Goal: Task Accomplishment & Management: Use online tool/utility

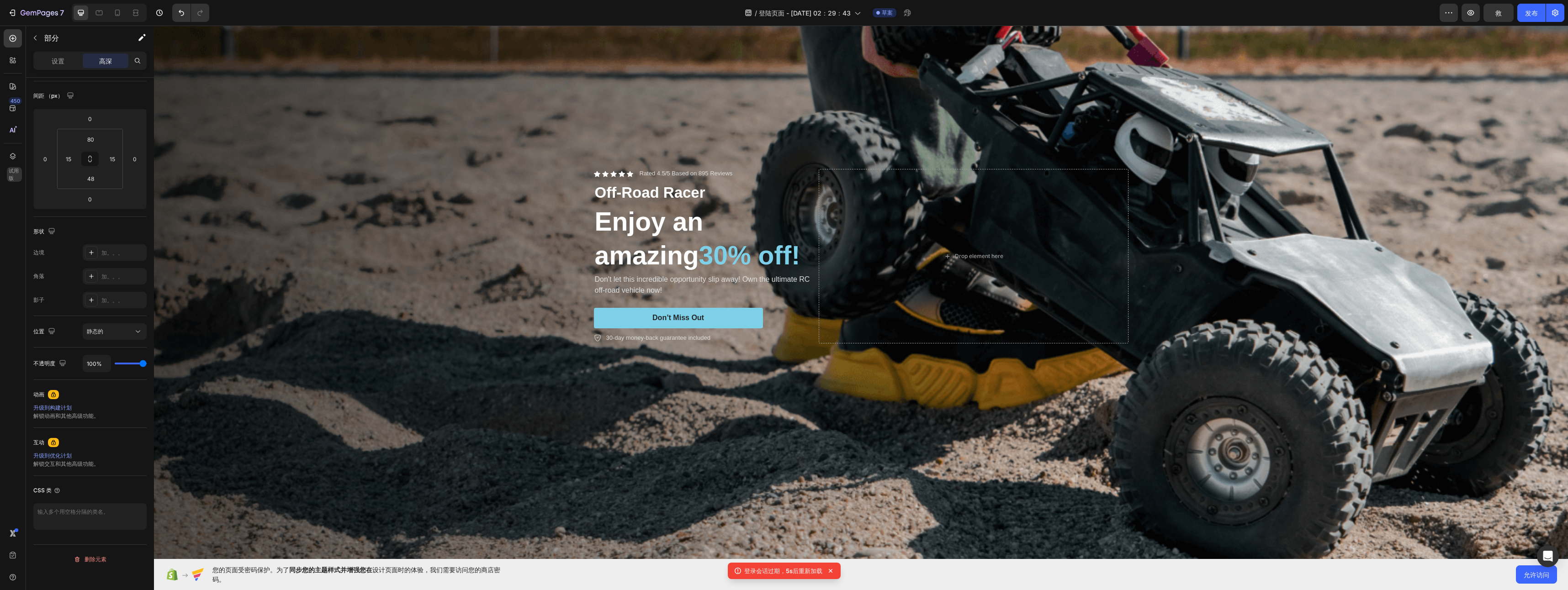
scroll to position [131, 0]
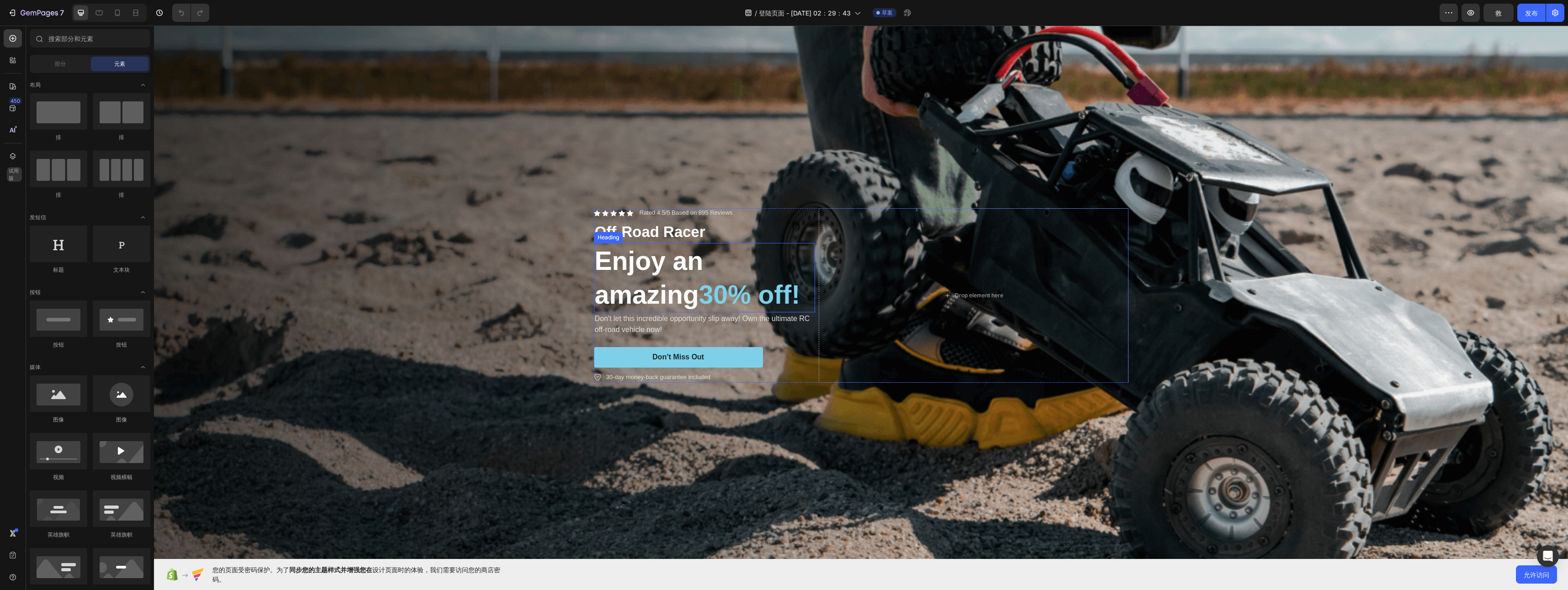
scroll to position [91, 0]
click at [443, 257] on div "Background Image" at bounding box center [861, 297] width 1414 height 687
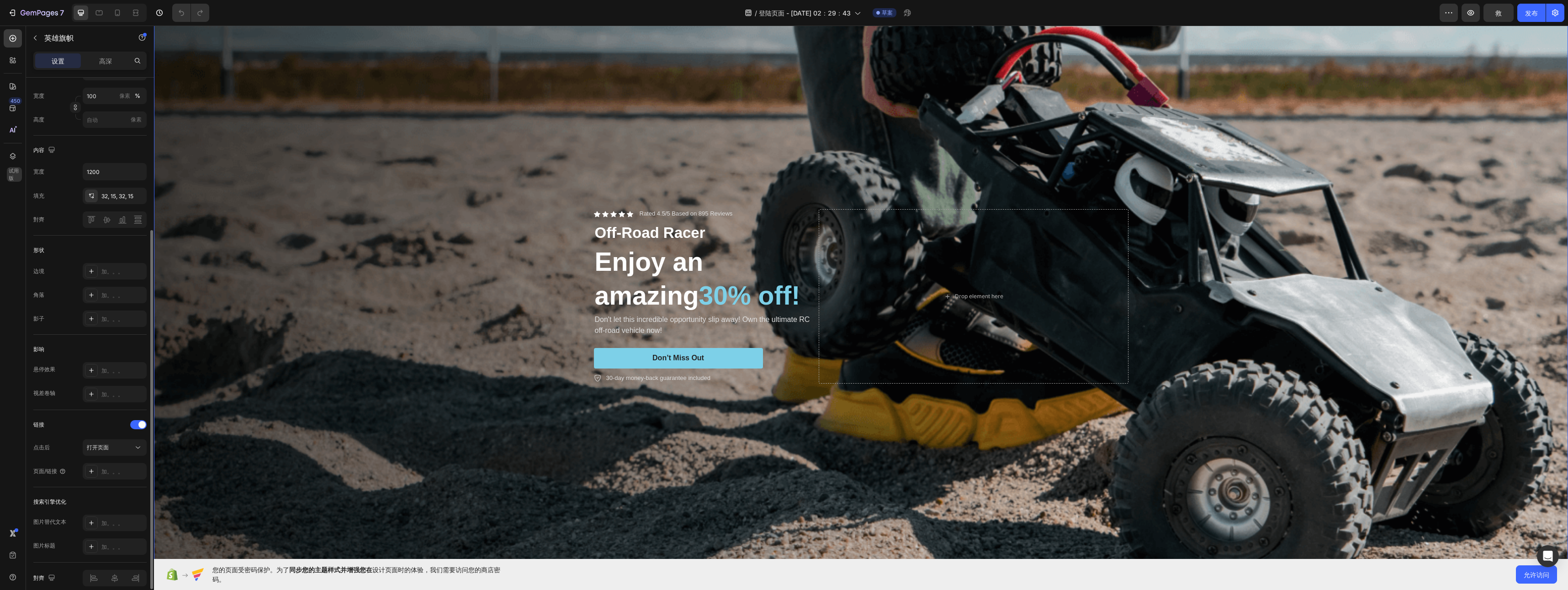
scroll to position [268, 0]
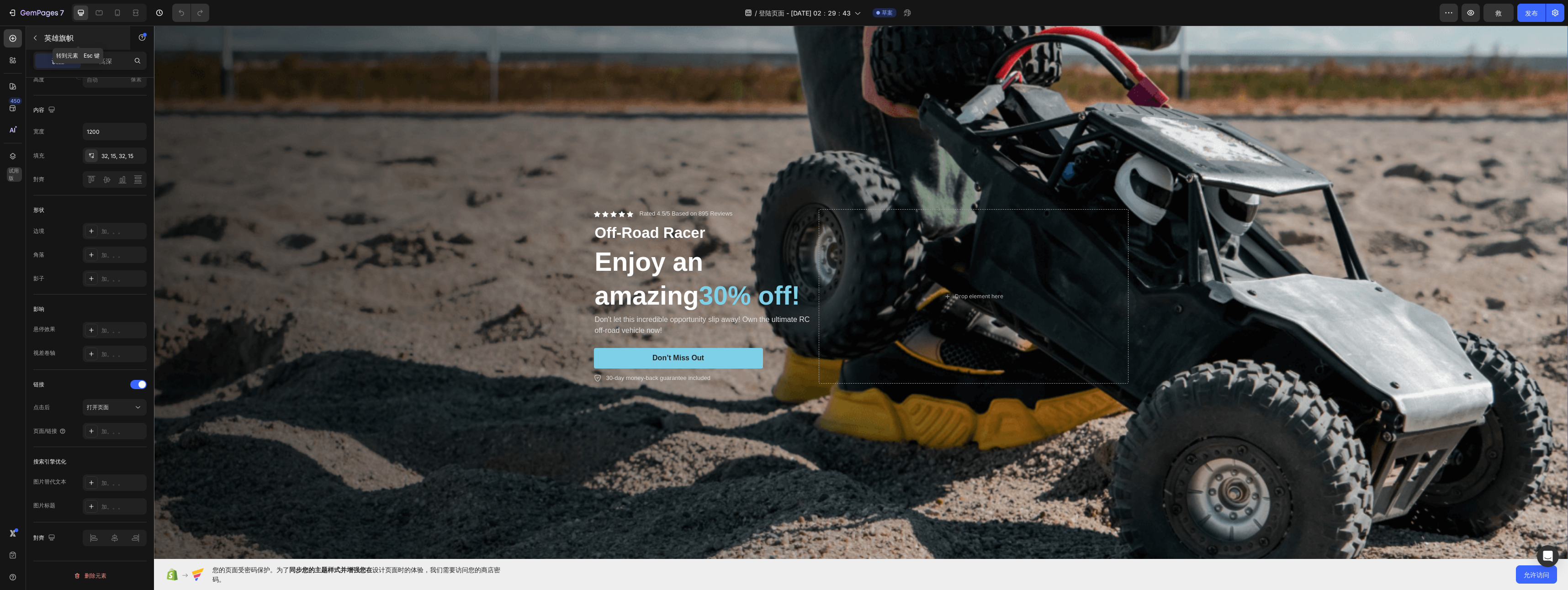
click at [33, 35] on icon "button" at bounding box center [35, 38] width 7 height 7
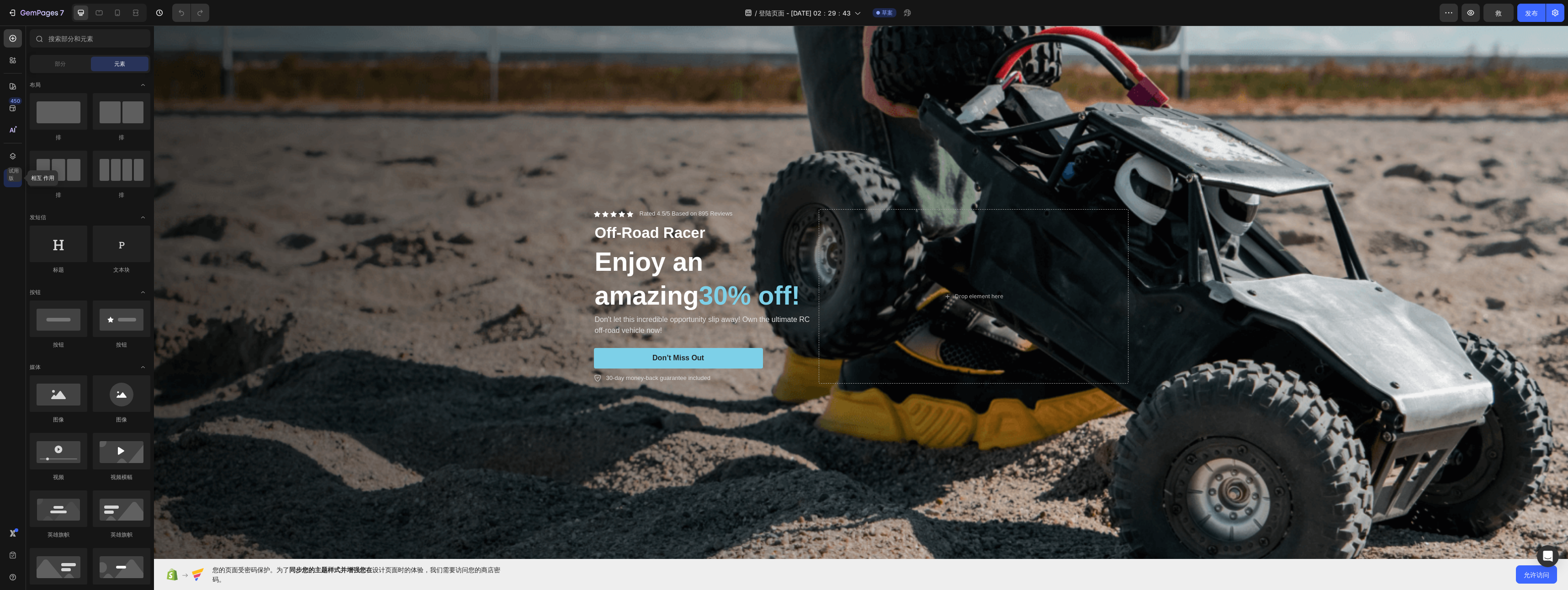
click at [11, 178] on div "试用版" at bounding box center [14, 175] width 15 height 15
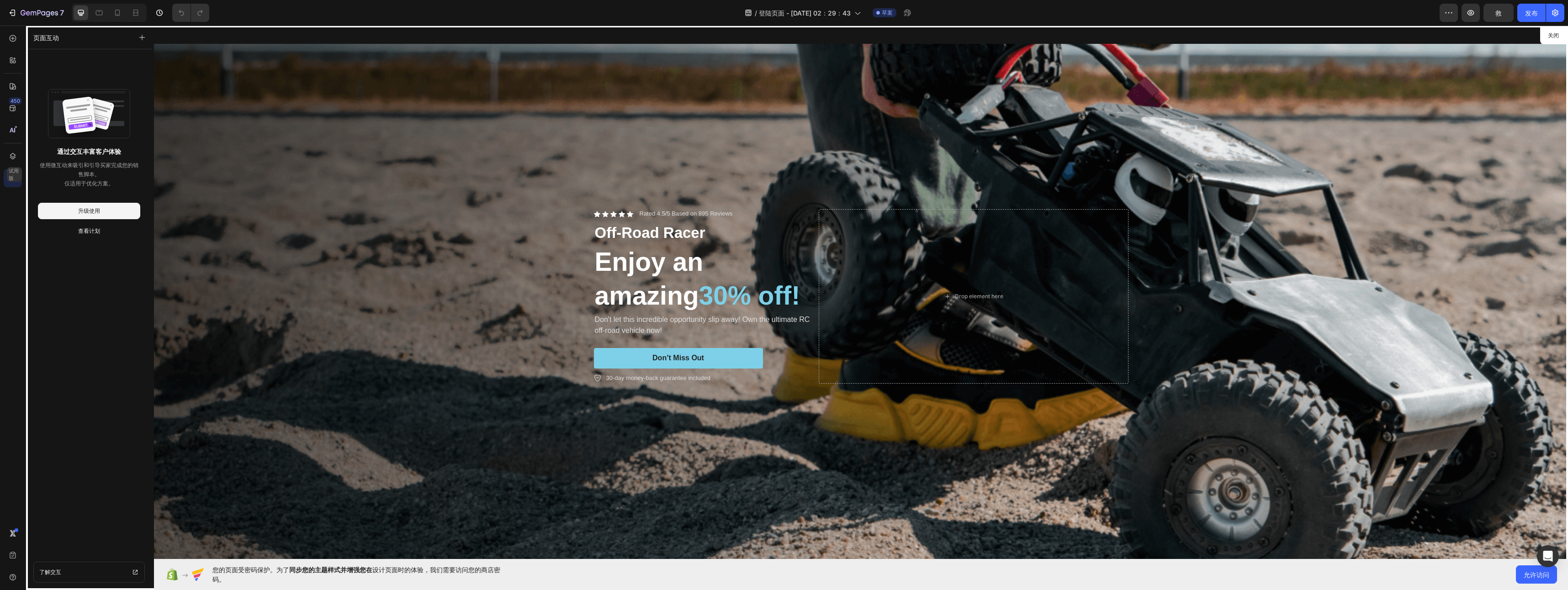
click at [398, 206] on div at bounding box center [861, 292] width 1414 height 533
click at [1564, 36] on button "关闭" at bounding box center [1553, 36] width 23 height 13
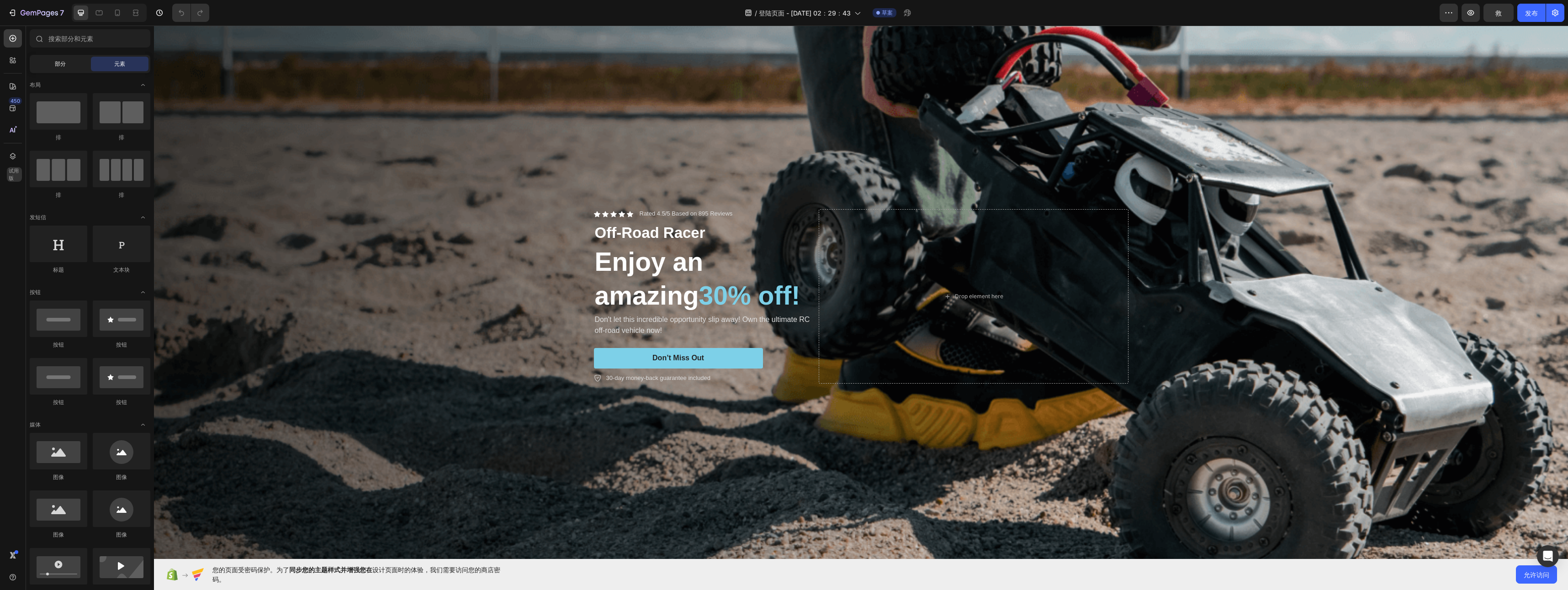
click at [60, 67] on span "部分" at bounding box center [60, 64] width 11 height 9
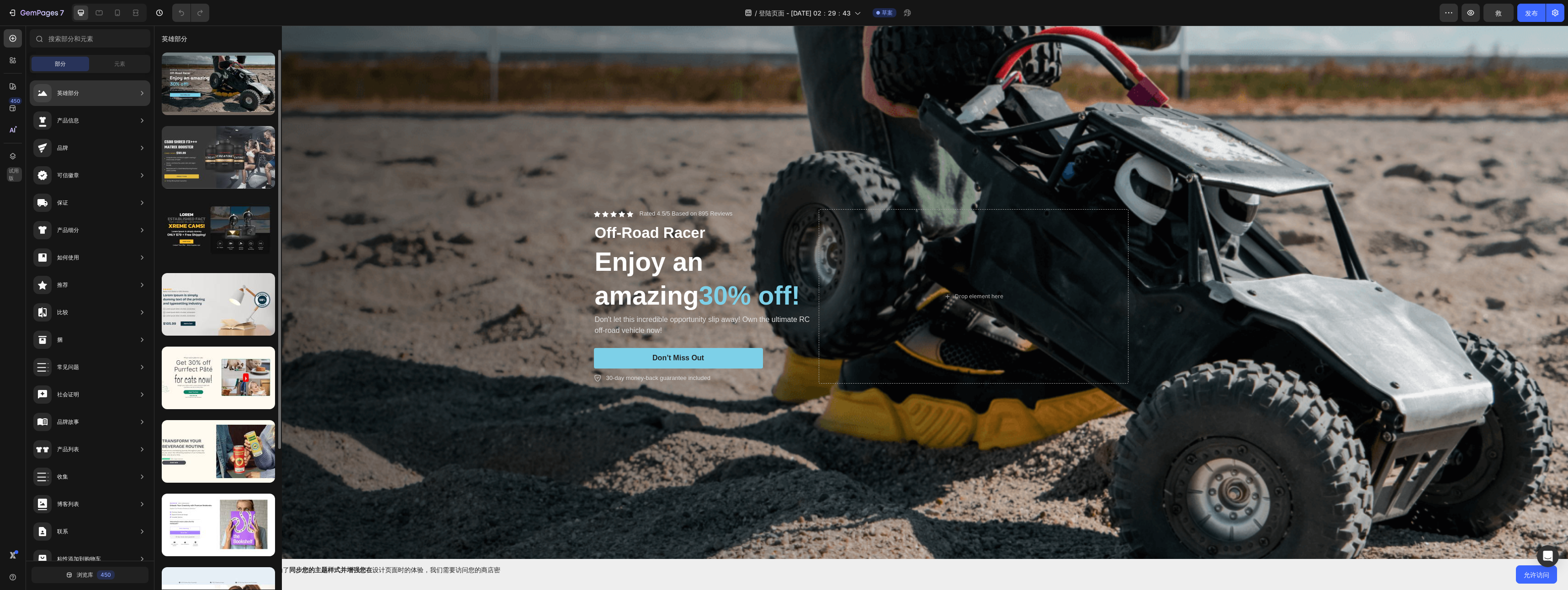
click at [265, 140] on div at bounding box center [219, 157] width 113 height 63
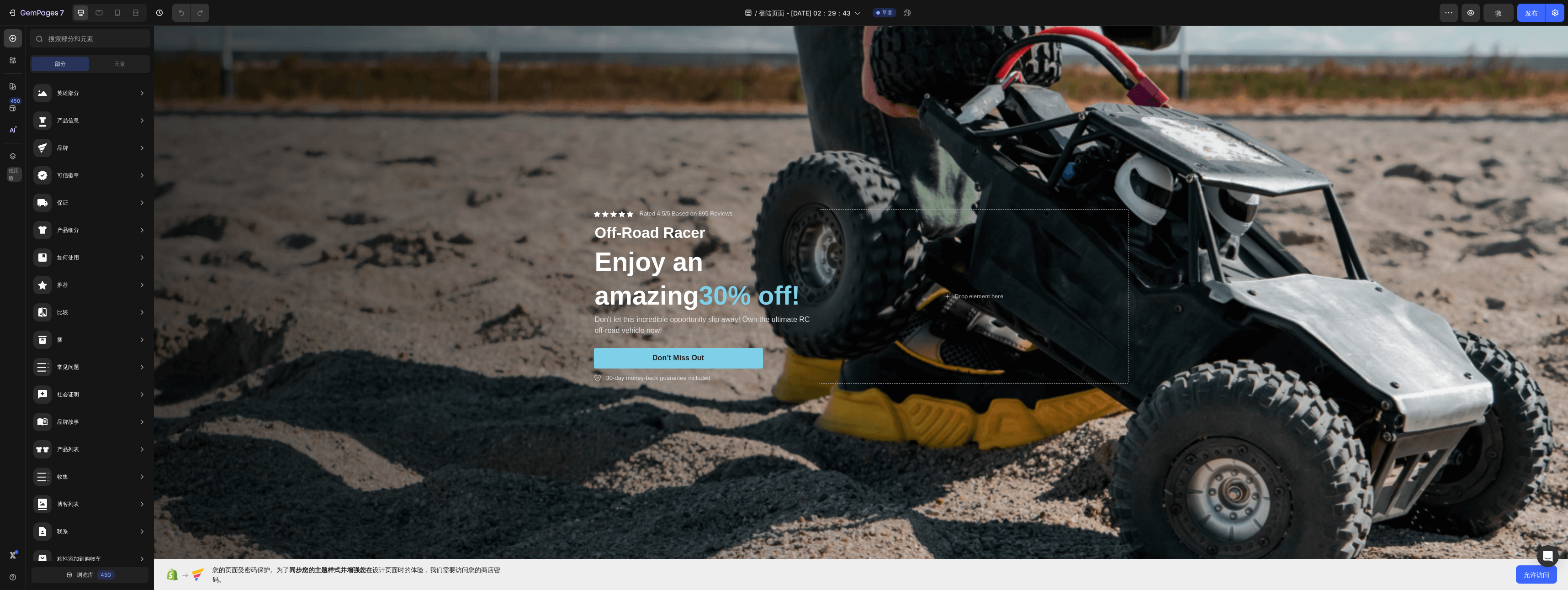
click at [382, 151] on div "Background Image" at bounding box center [861, 297] width 1414 height 687
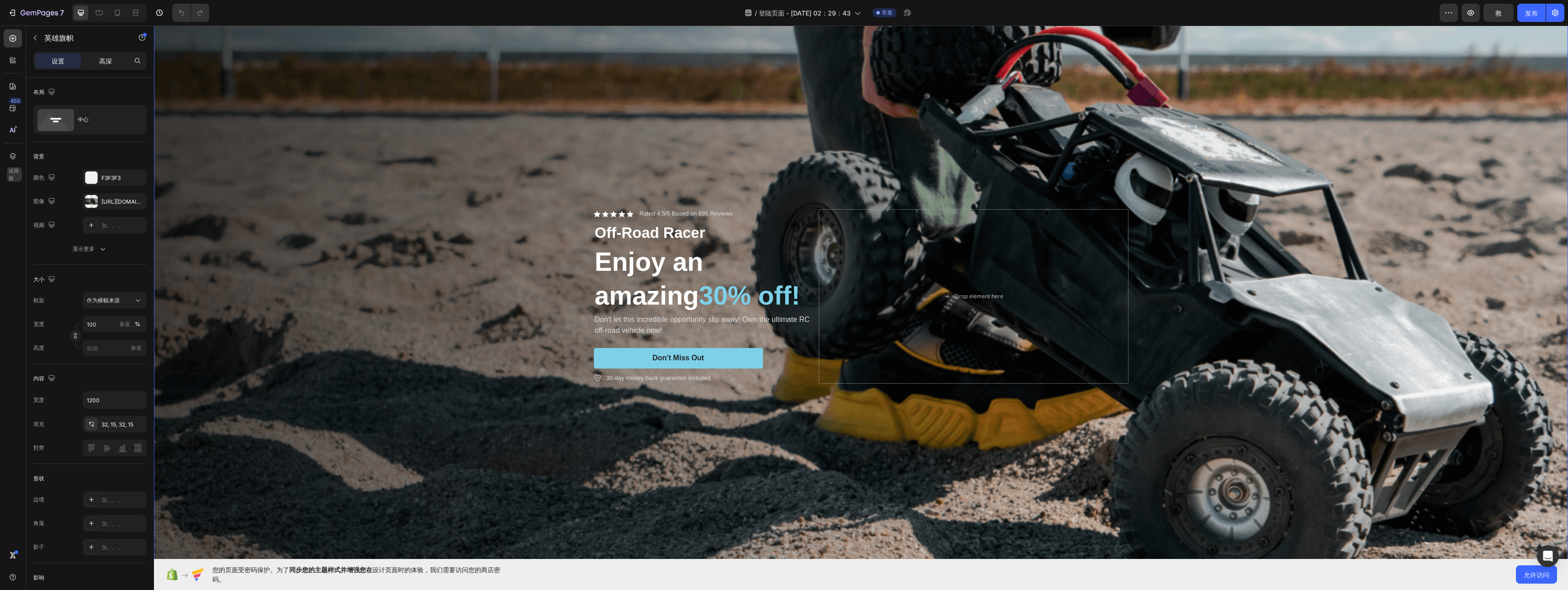
click at [116, 63] on div "高深" at bounding box center [105, 61] width 46 height 15
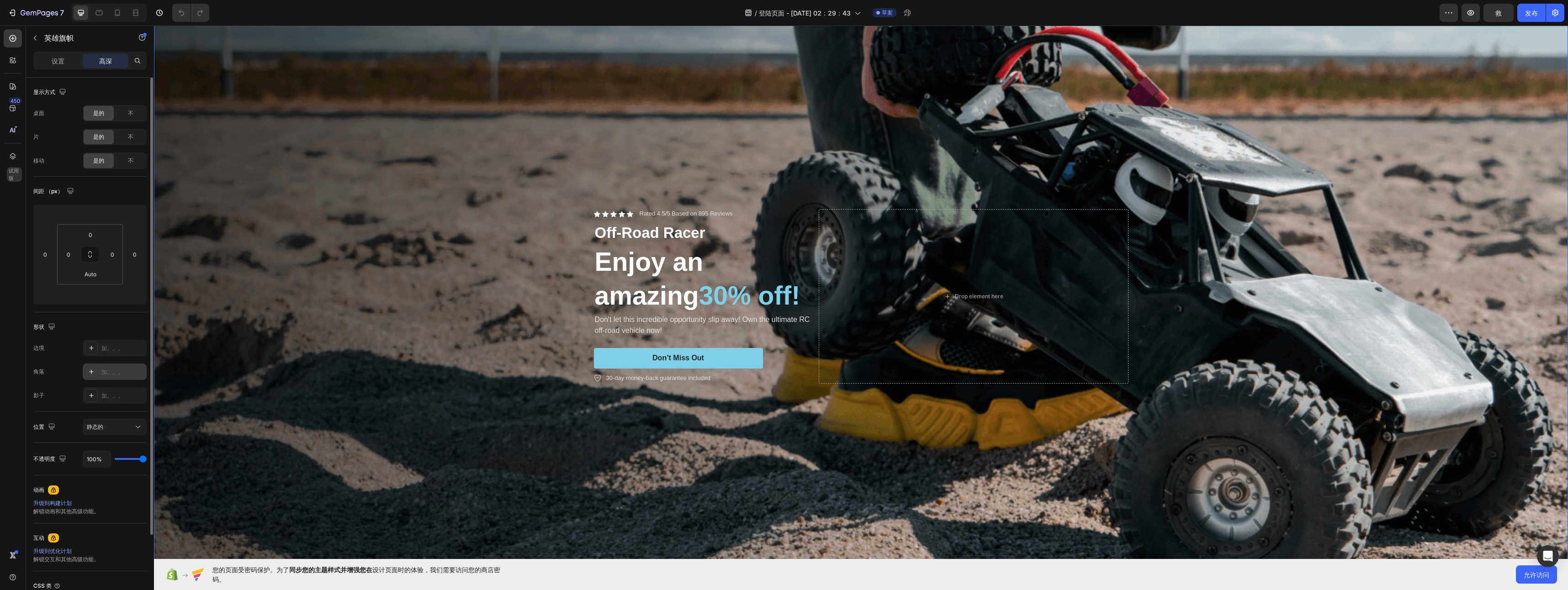
scroll to position [79, 0]
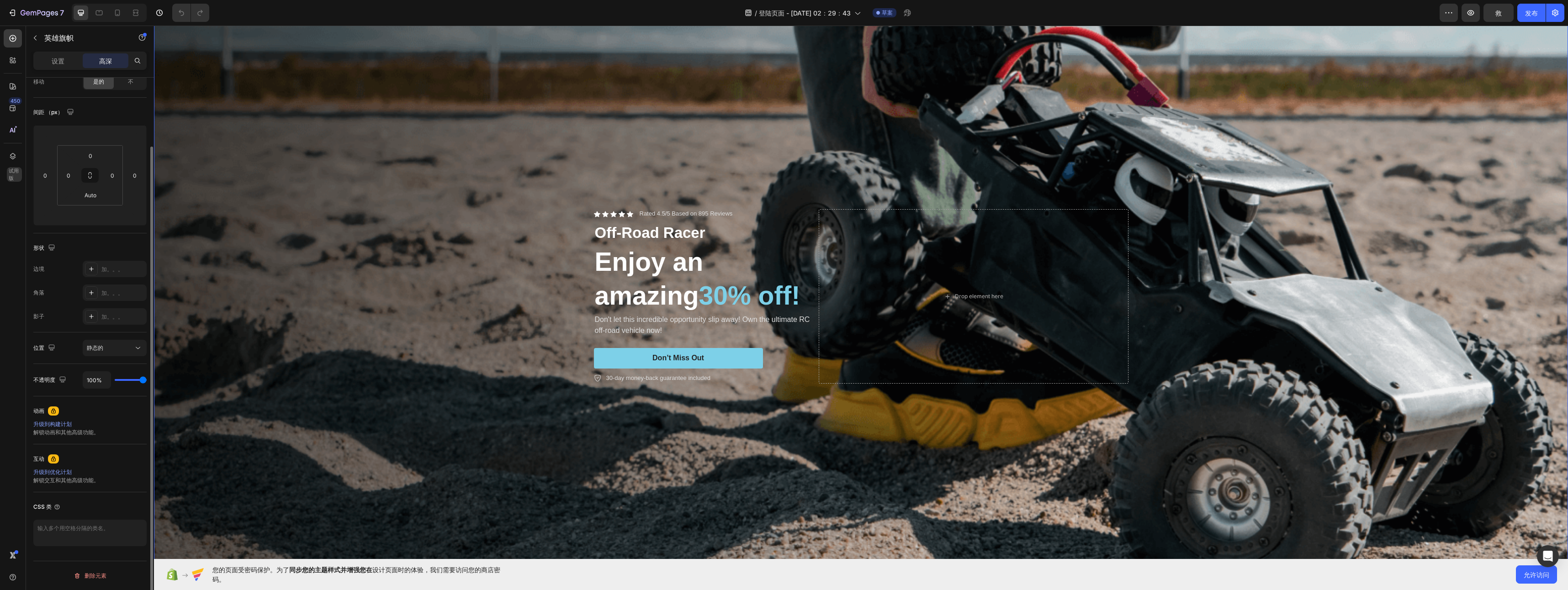
click at [55, 424] on div "升级到构建计划" at bounding box center [90, 425] width 113 height 9
